Goal: Transaction & Acquisition: Purchase product/service

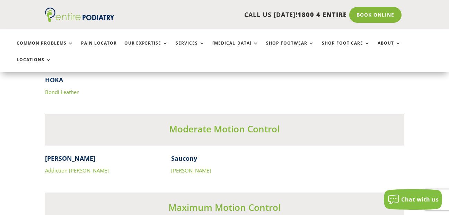
scroll to position [2133, 0]
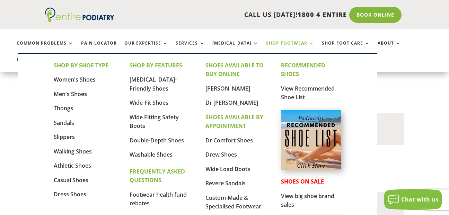
click at [274, 45] on link "Shop Footwear" at bounding box center [290, 48] width 48 height 15
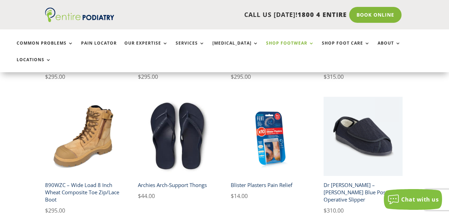
scroll to position [554, 0]
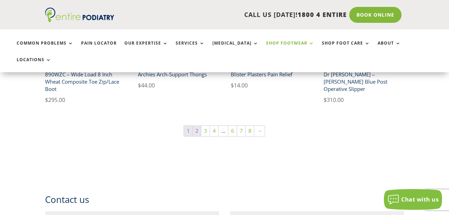
click at [199, 126] on link "2" at bounding box center [197, 131] width 8 height 10
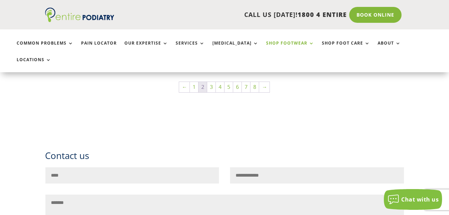
scroll to position [499, 0]
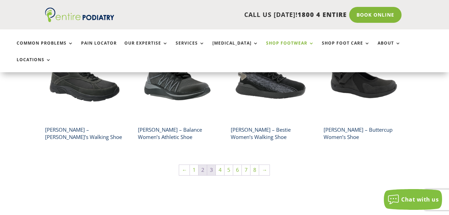
click at [211, 165] on link "3" at bounding box center [211, 170] width 8 height 10
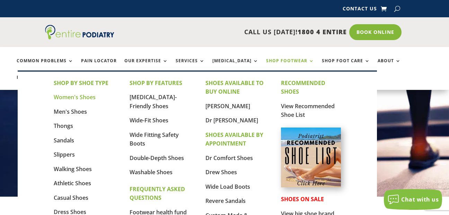
click at [73, 98] on link "Women's Shoes" at bounding box center [75, 98] width 42 height 8
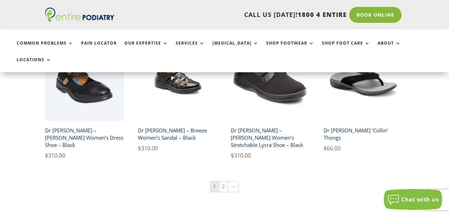
scroll to position [1115, 0]
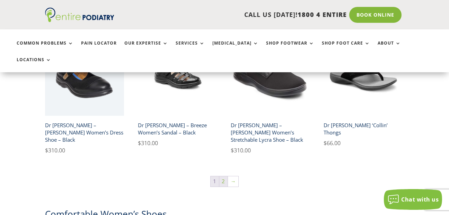
click at [225, 177] on link "2" at bounding box center [223, 182] width 8 height 10
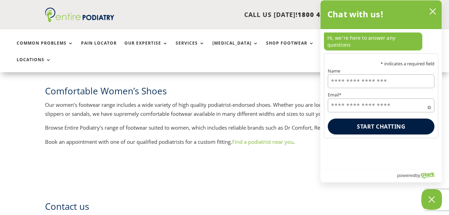
scroll to position [443, 0]
